Goal: Navigation & Orientation: Find specific page/section

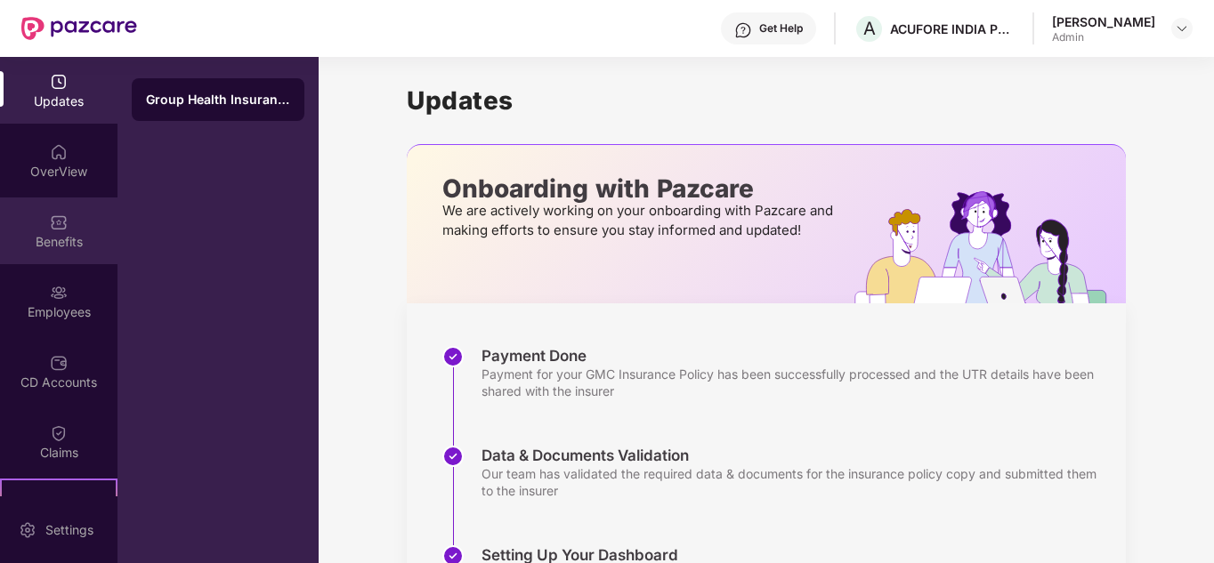
click at [53, 234] on div "Benefits" at bounding box center [58, 242] width 117 height 18
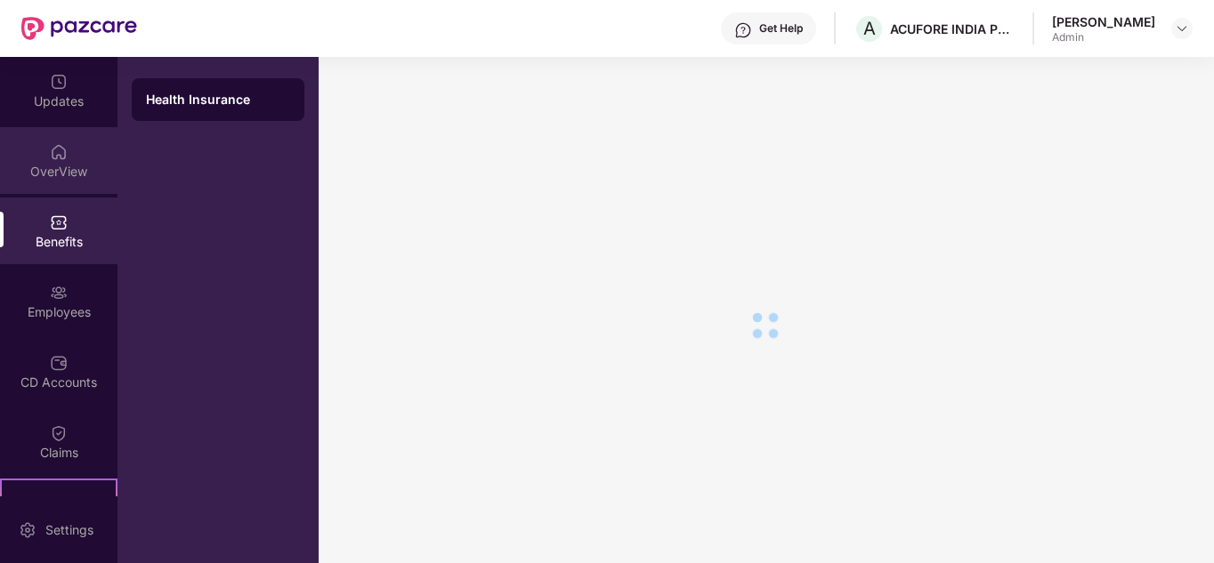
click at [71, 168] on div "OverView" at bounding box center [58, 172] width 117 height 18
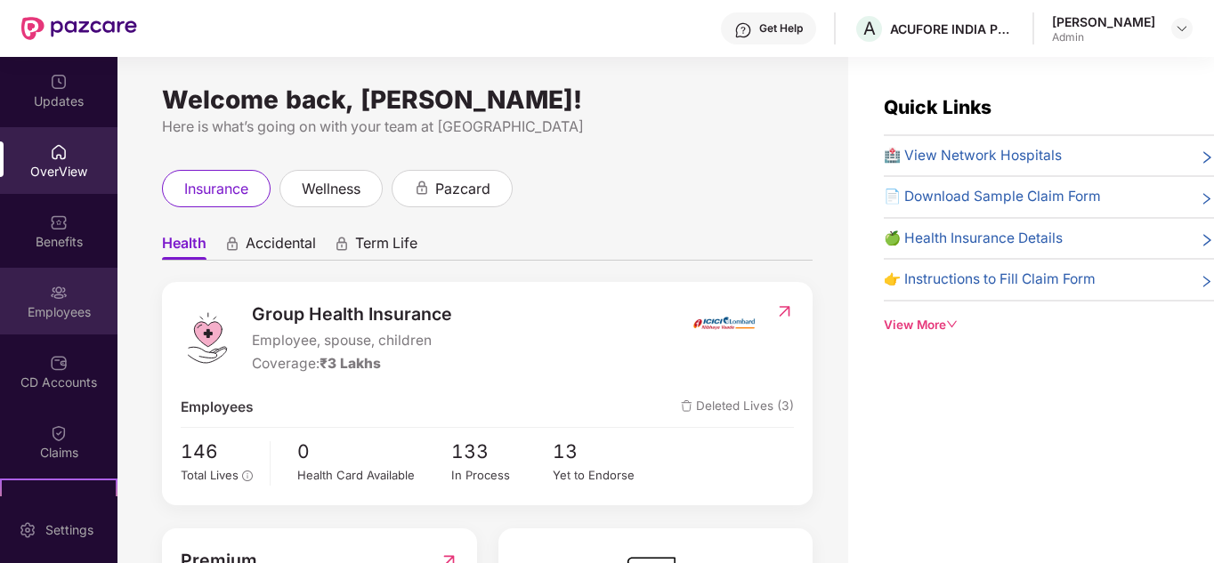
click at [53, 315] on div "Employees" at bounding box center [58, 312] width 117 height 18
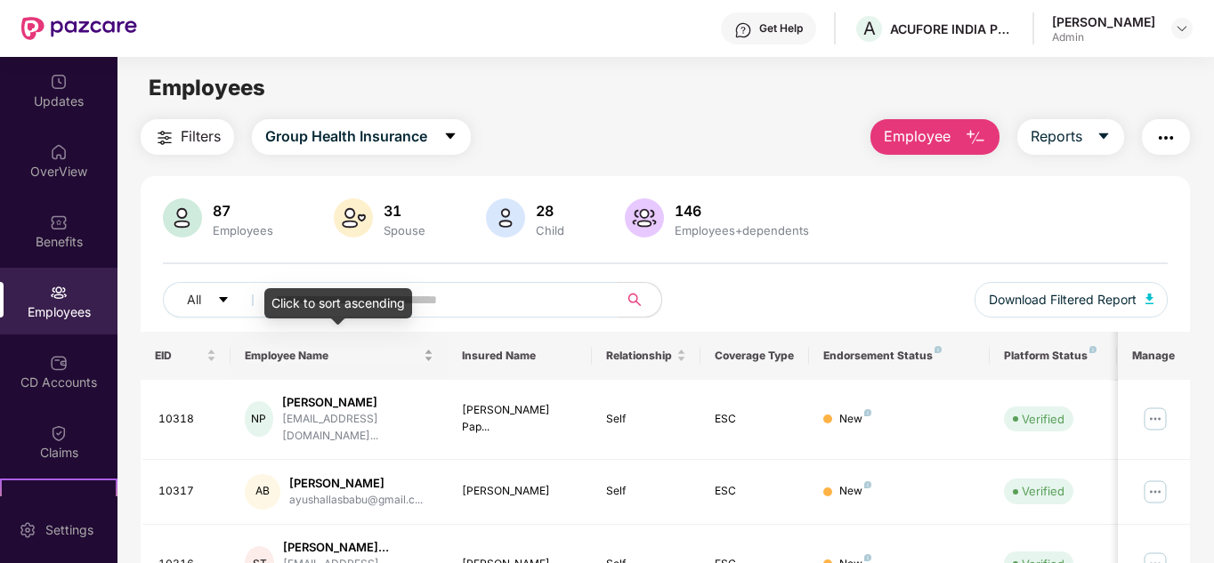
scroll to position [267, 0]
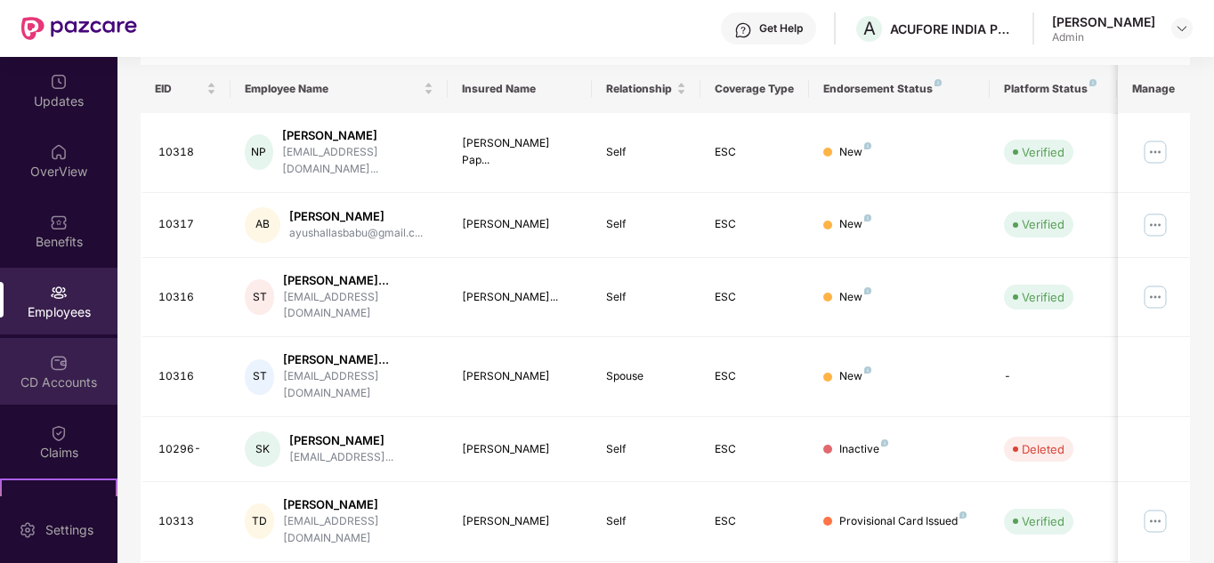
click at [69, 364] on div "CD Accounts" at bounding box center [58, 371] width 117 height 67
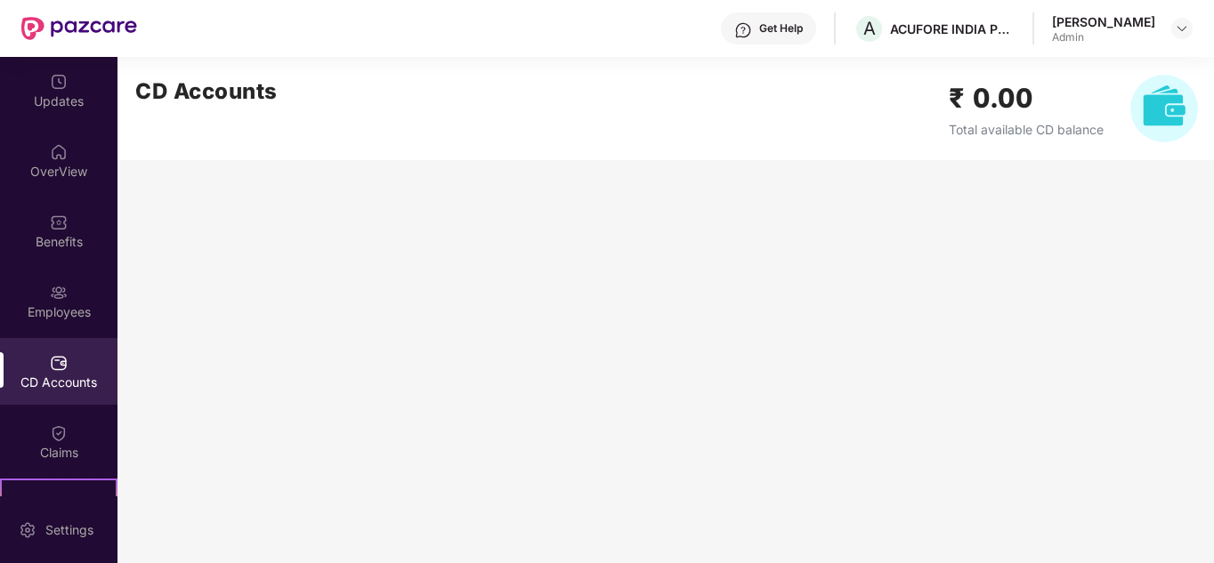
scroll to position [0, 0]
click at [63, 310] on div "Employees" at bounding box center [58, 312] width 117 height 18
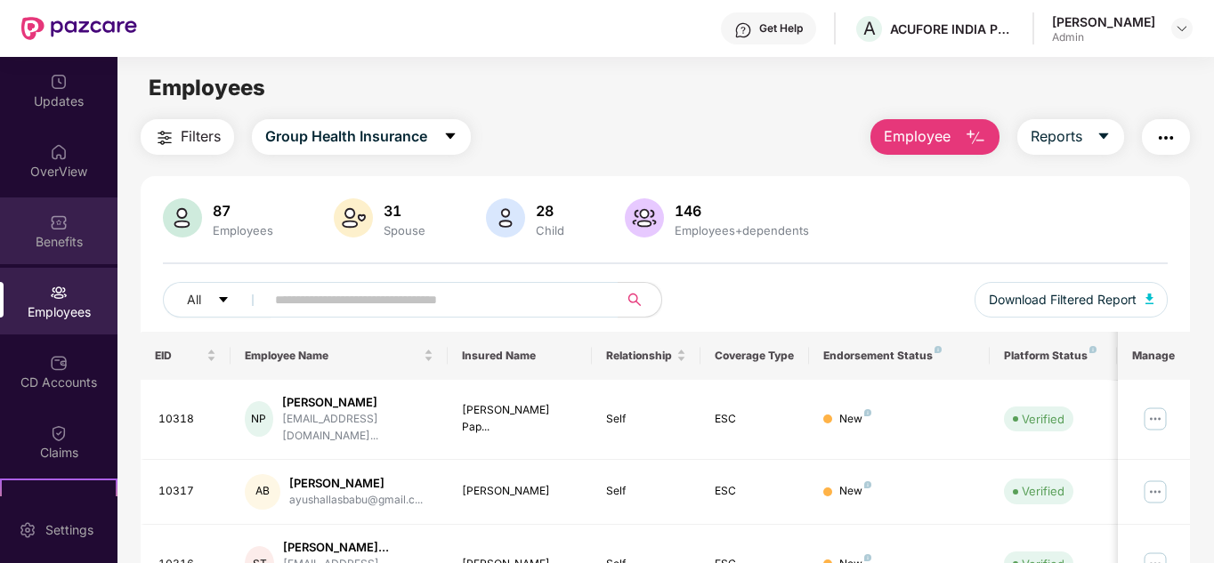
click at [61, 216] on img at bounding box center [59, 223] width 18 height 18
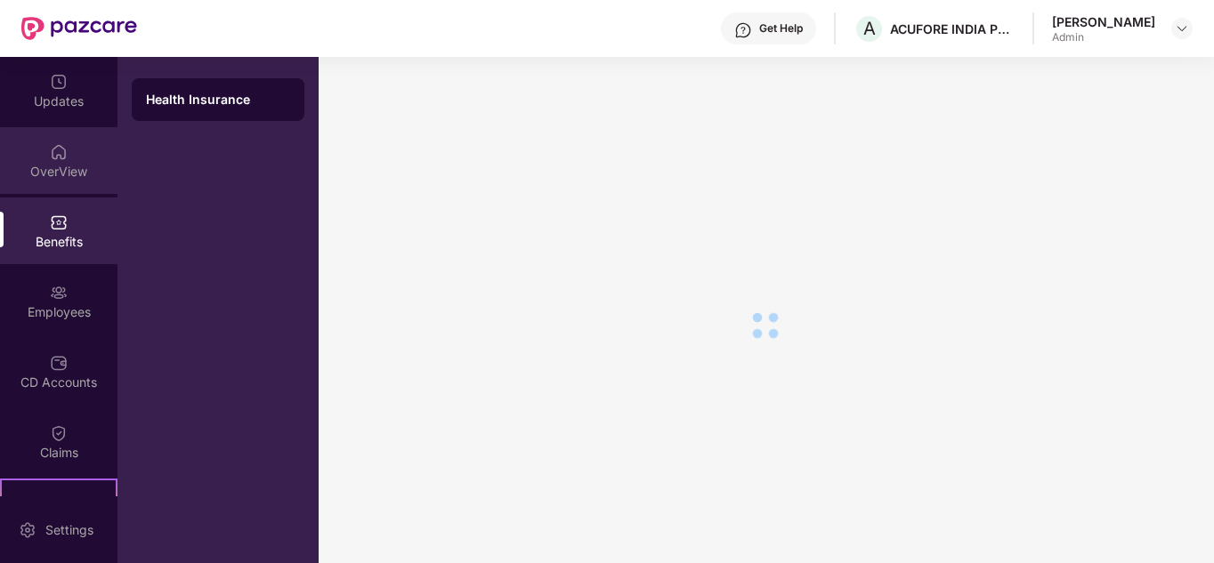
click at [61, 176] on div "OverView" at bounding box center [58, 172] width 117 height 18
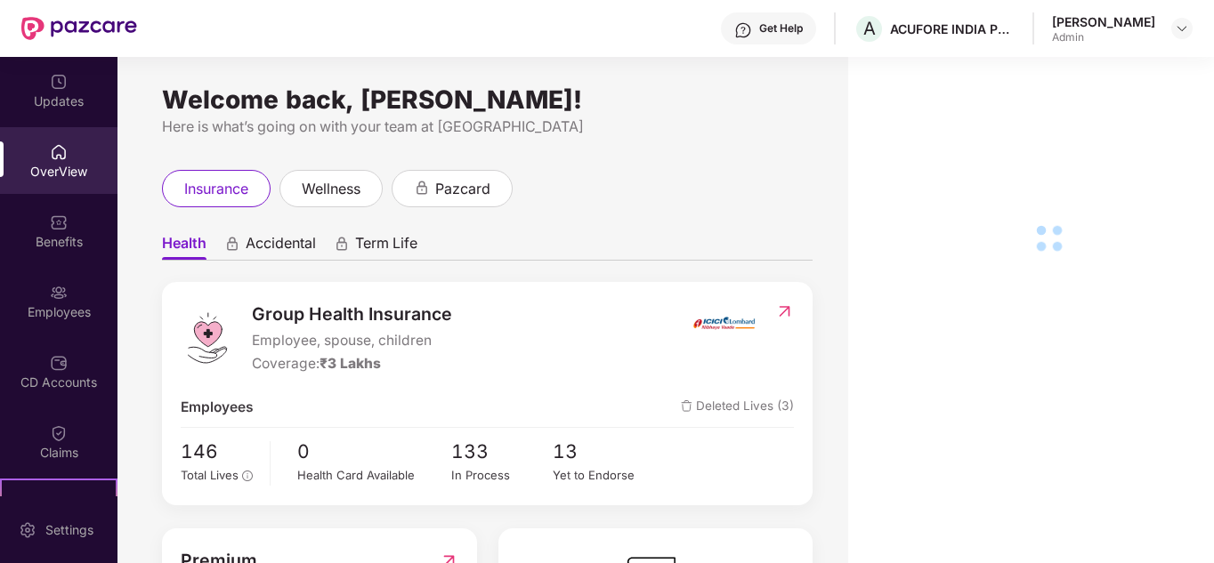
click at [64, 83] on img at bounding box center [59, 82] width 18 height 18
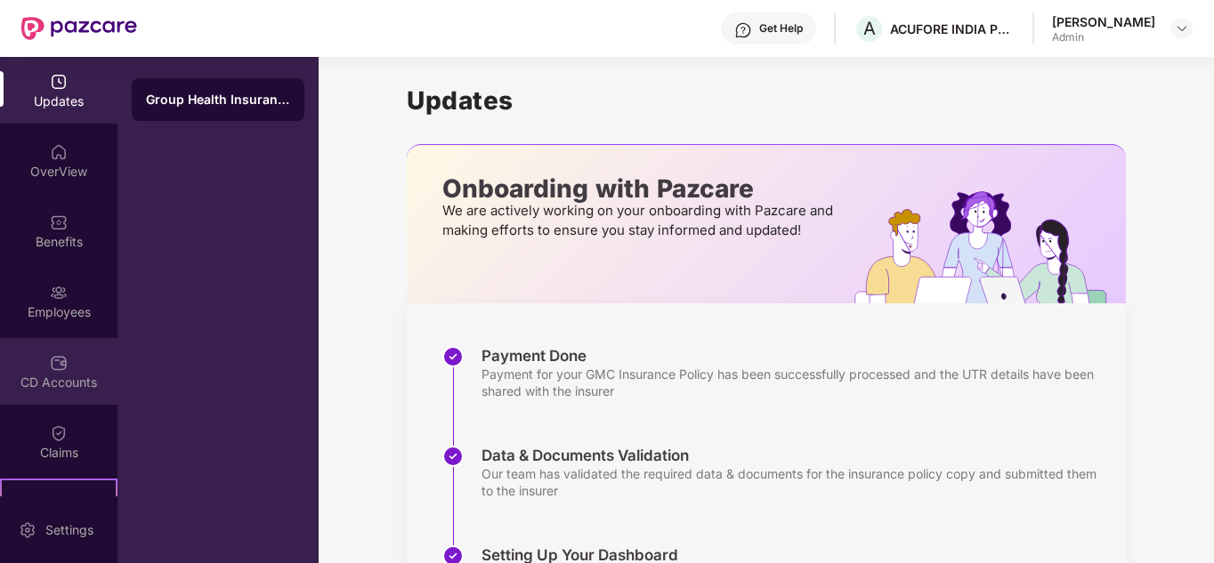
click at [87, 343] on div "CD Accounts" at bounding box center [58, 371] width 117 height 67
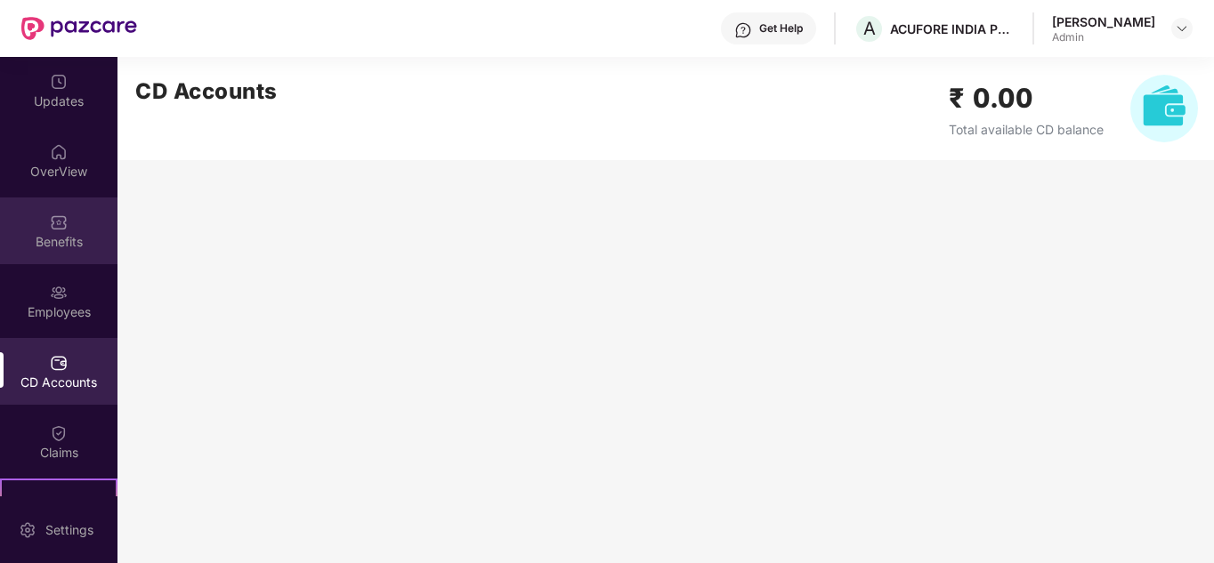
click at [43, 231] on div "Benefits" at bounding box center [58, 231] width 117 height 67
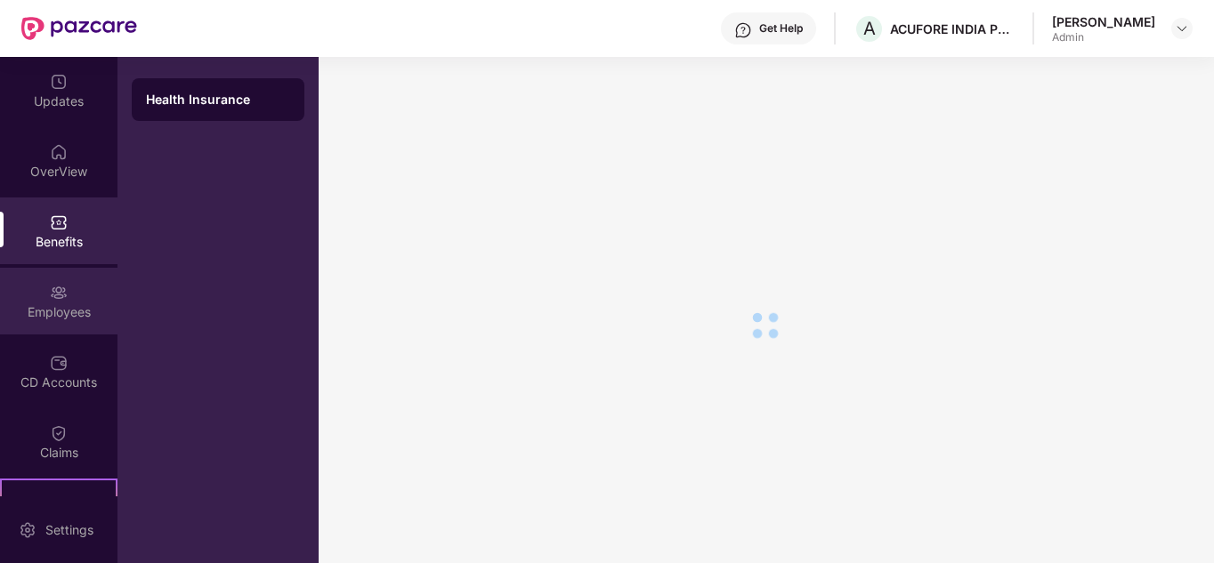
click at [43, 312] on div "Employees" at bounding box center [58, 312] width 117 height 18
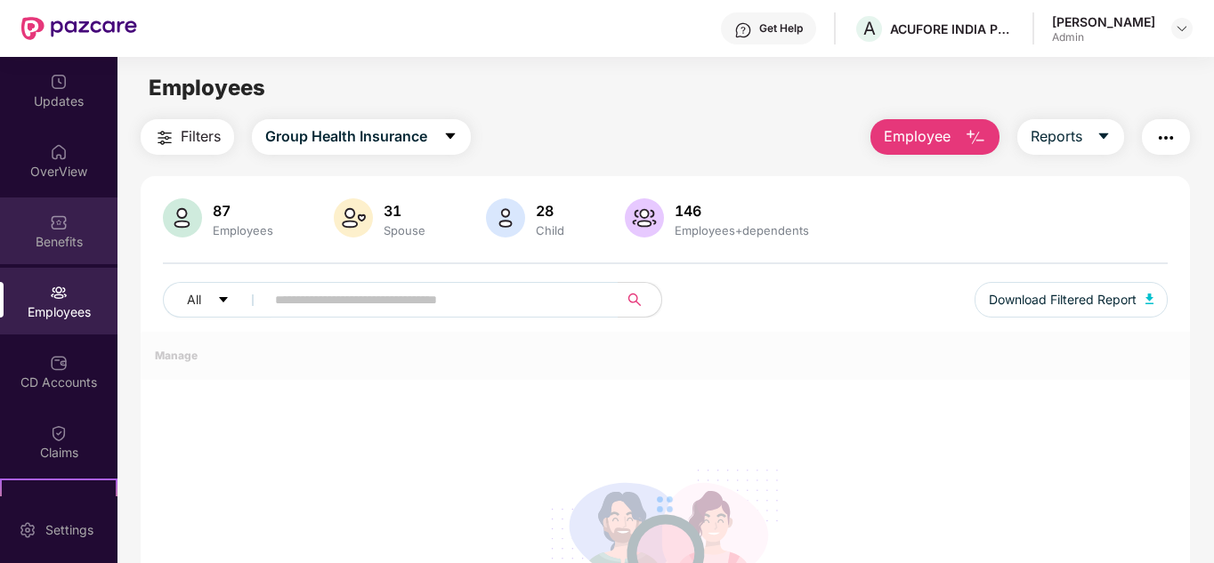
click at [53, 238] on div "Benefits" at bounding box center [58, 242] width 117 height 18
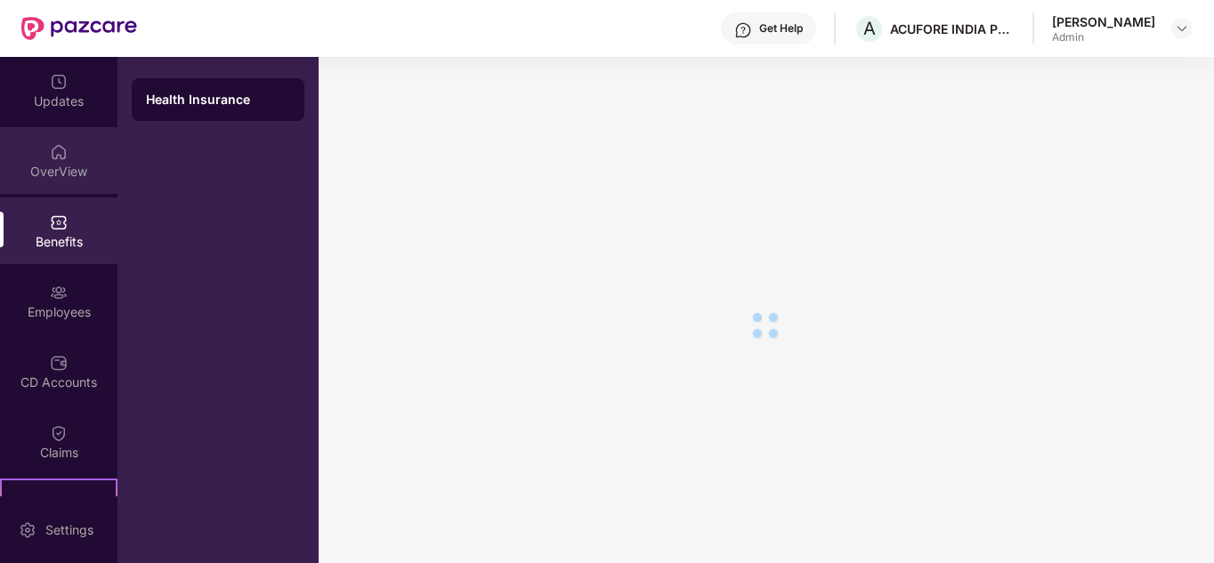
click at [58, 164] on div "OverView" at bounding box center [58, 172] width 117 height 18
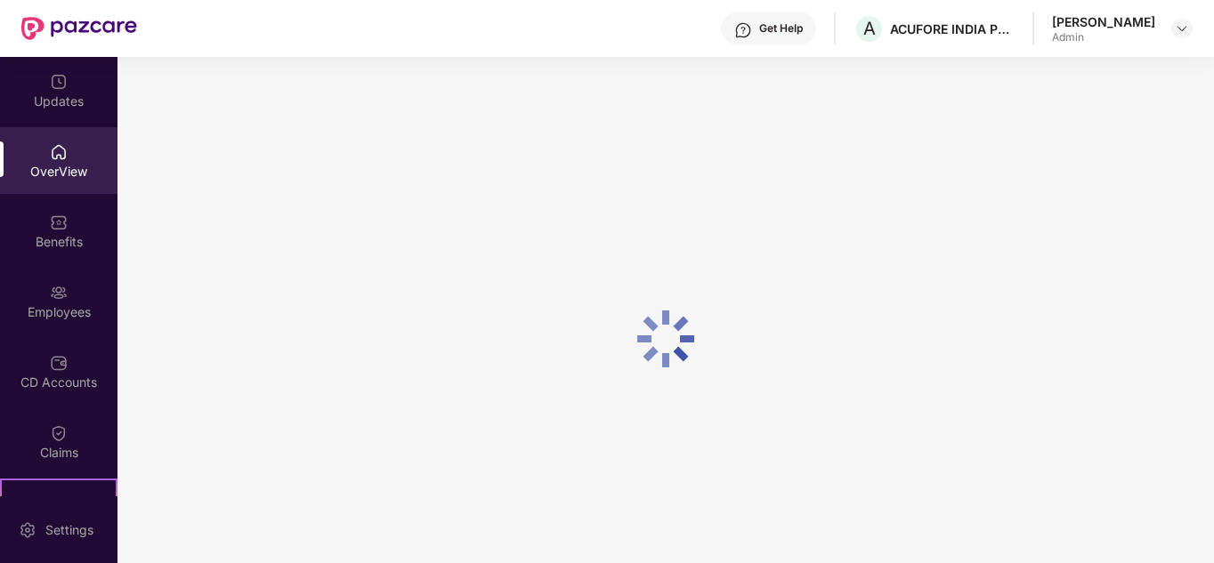
click at [56, 108] on div "Updates" at bounding box center [58, 102] width 117 height 18
